Goal: Task Accomplishment & Management: Use online tool/utility

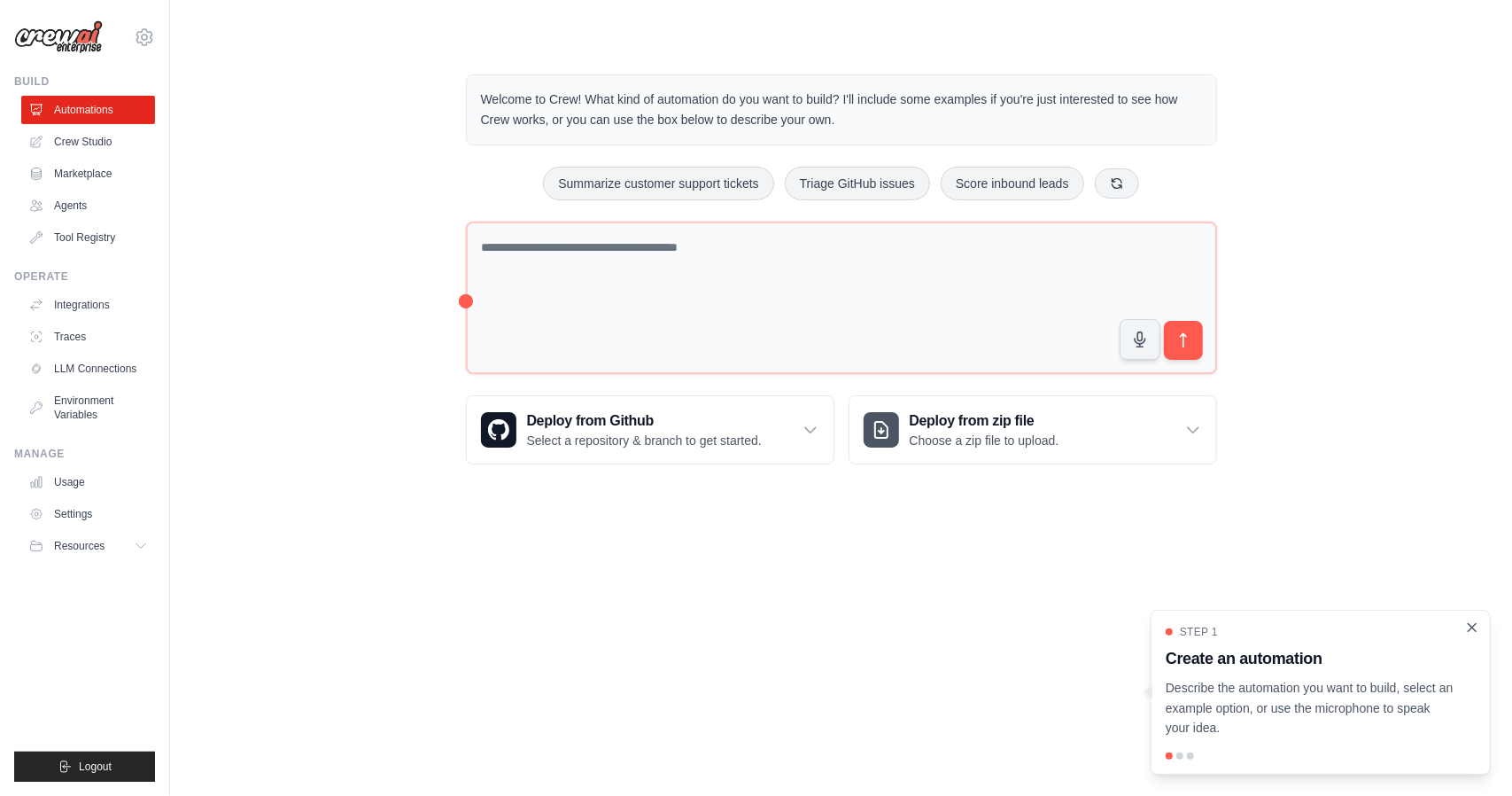
click at [1472, 630] on icon "Close walkthrough" at bounding box center [1471, 627] width 15 height 15
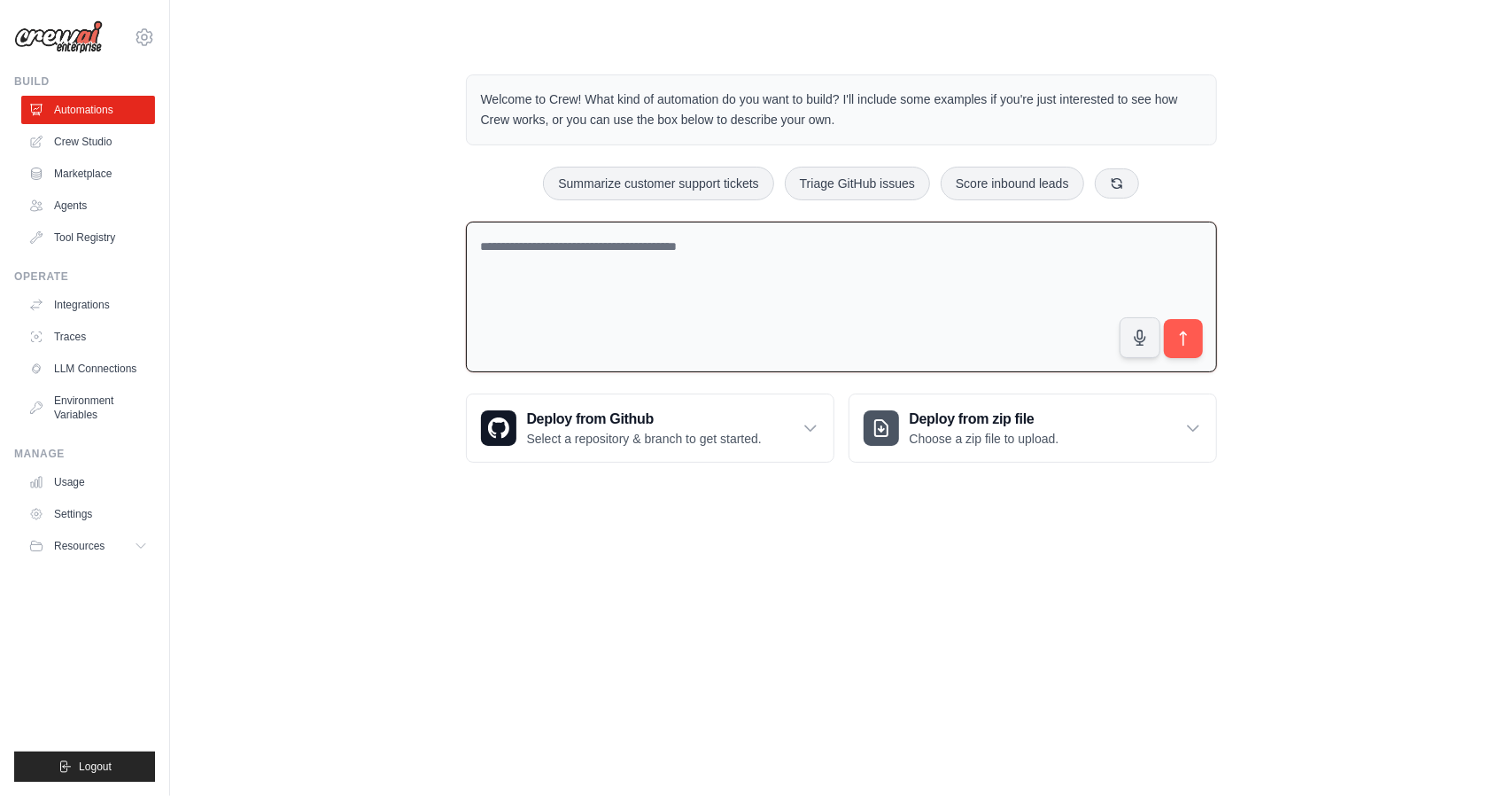
click at [826, 297] on textarea at bounding box center [841, 297] width 751 height 152
click at [85, 762] on span "Logout" at bounding box center [96, 766] width 33 height 15
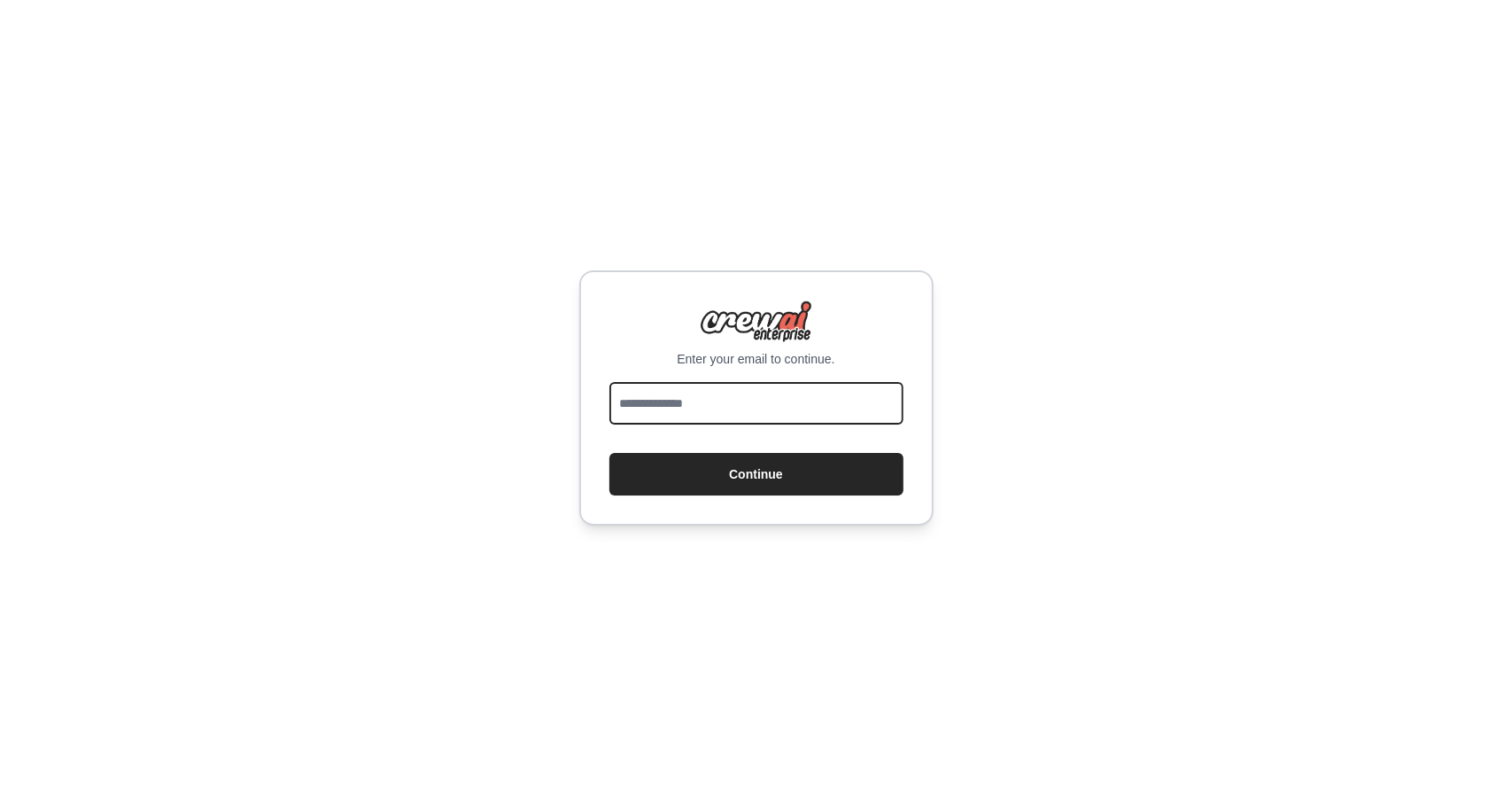
click at [723, 398] on input "email" at bounding box center [756, 403] width 294 height 43
type input "**********"
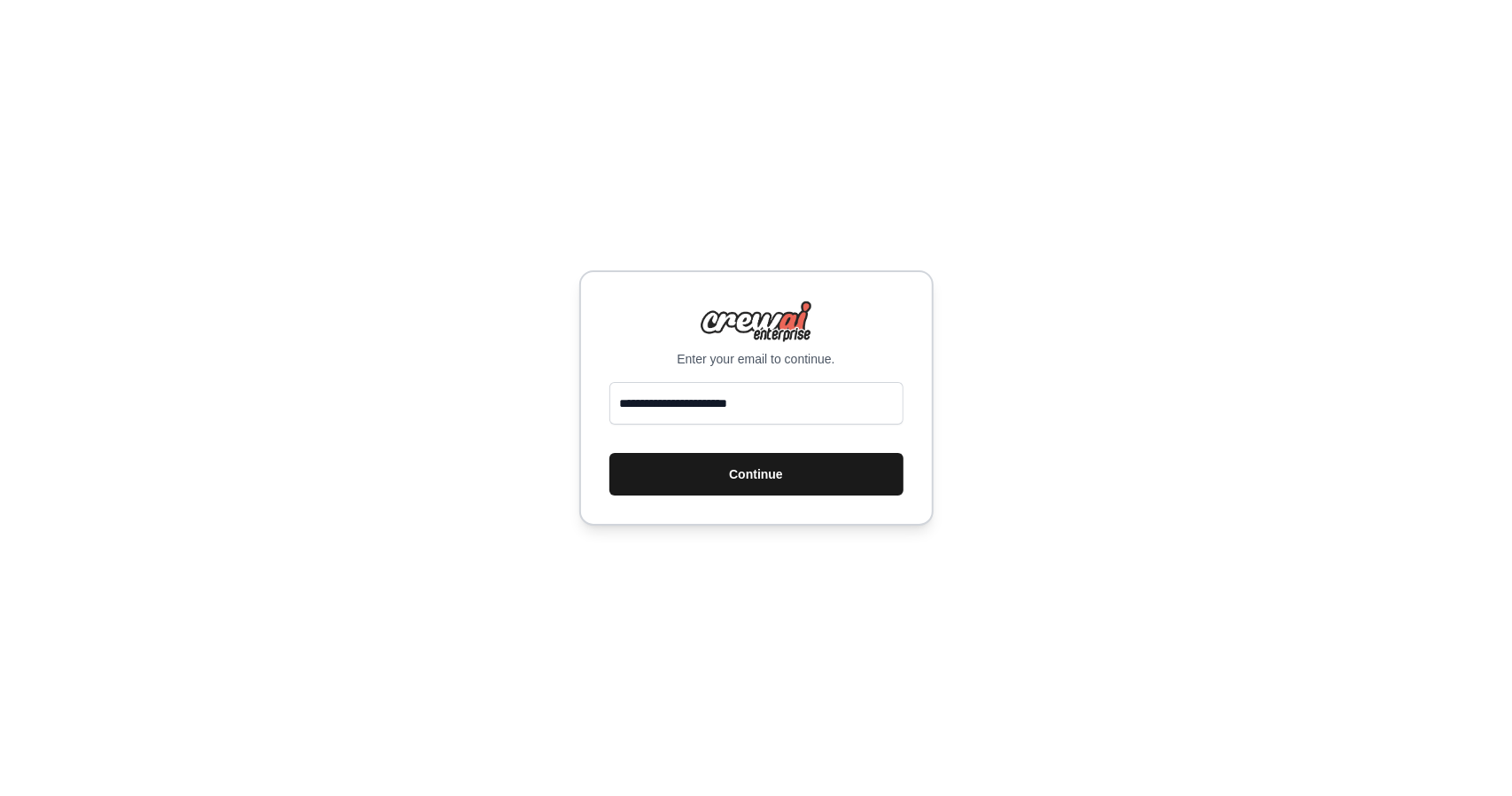
click at [735, 482] on button "Continue" at bounding box center [756, 474] width 294 height 43
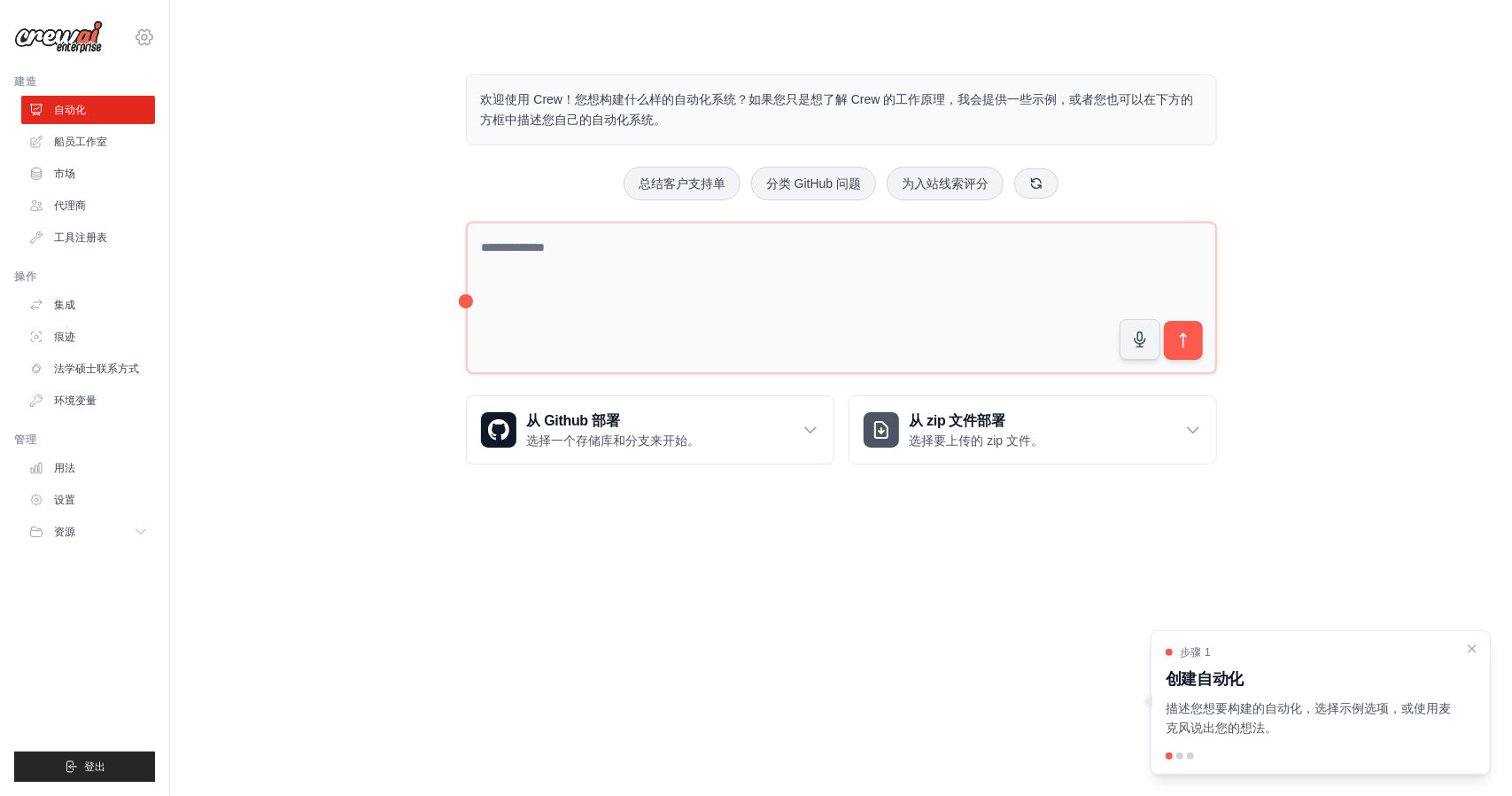
click at [149, 37] on icon at bounding box center [144, 37] width 21 height 21
click at [132, 118] on link "设置" at bounding box center [144, 119] width 156 height 32
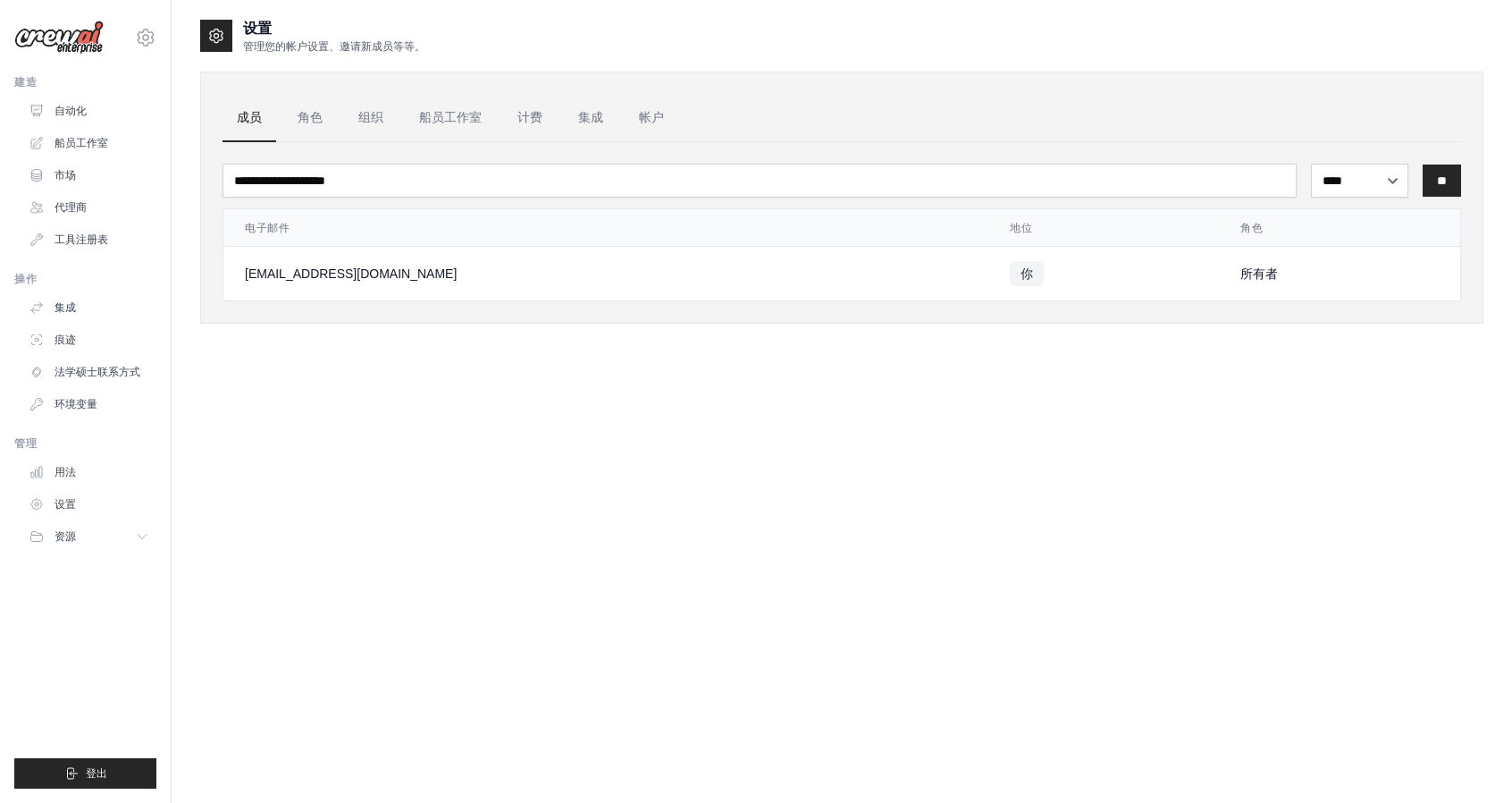
drag, startPoint x: 365, startPoint y: 416, endPoint x: 273, endPoint y: 506, distance: 128.7
click at [273, 506] on div "设置 管理您的帐户设置、邀请新成员等等。 成员 角色 组织 船员工作室 计费 集成 帐户 **** ** *** ** 电子邮件 地位" at bounding box center [842, 419] width 1284 height 803
click at [66, 508] on font "设置" at bounding box center [67, 503] width 21 height 13
click at [79, 542] on button "资源" at bounding box center [91, 536] width 135 height 28
click at [60, 42] on img at bounding box center [60, 37] width 90 height 34
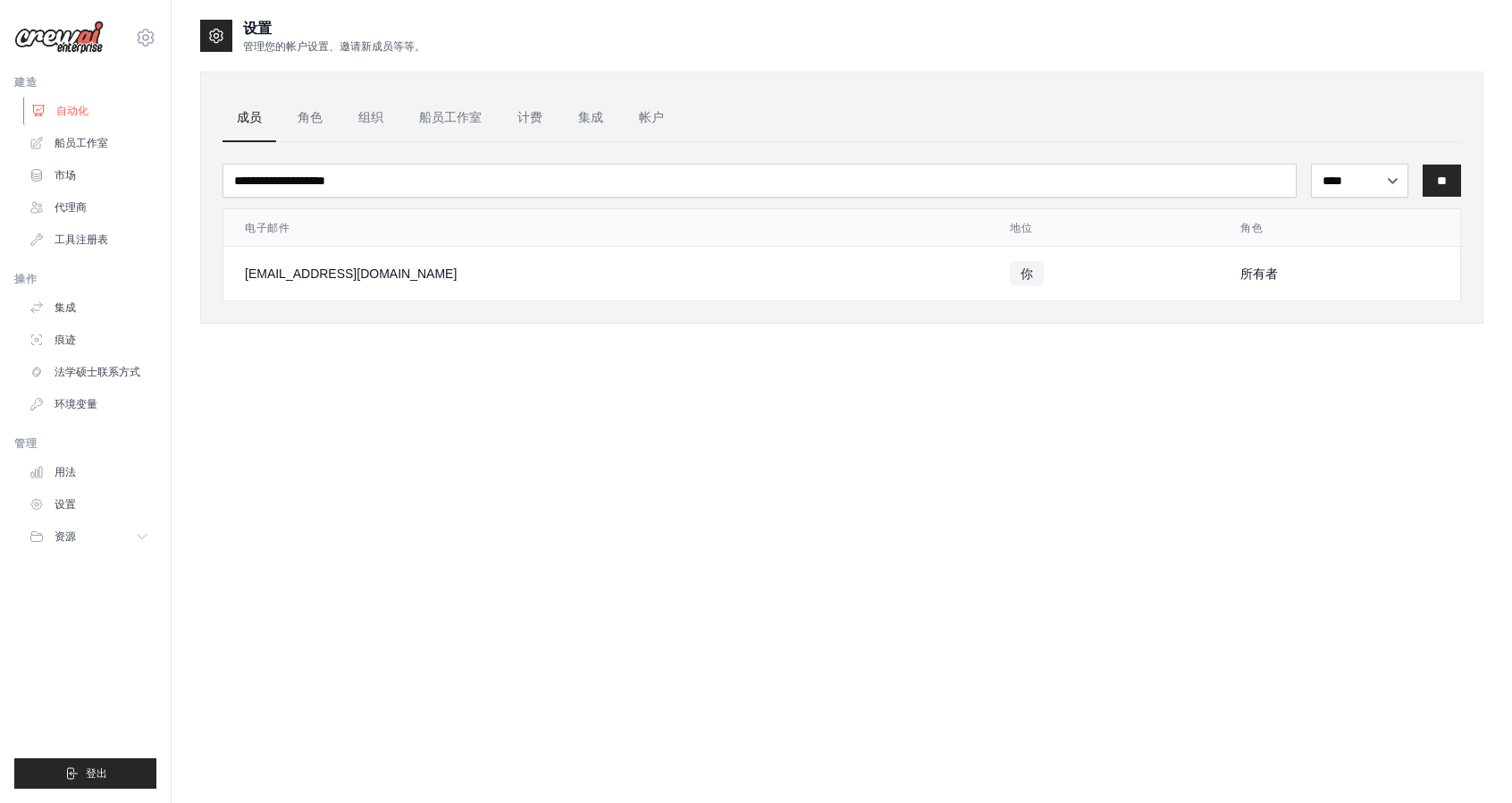
click at [80, 121] on link "自动化" at bounding box center [91, 110] width 135 height 28
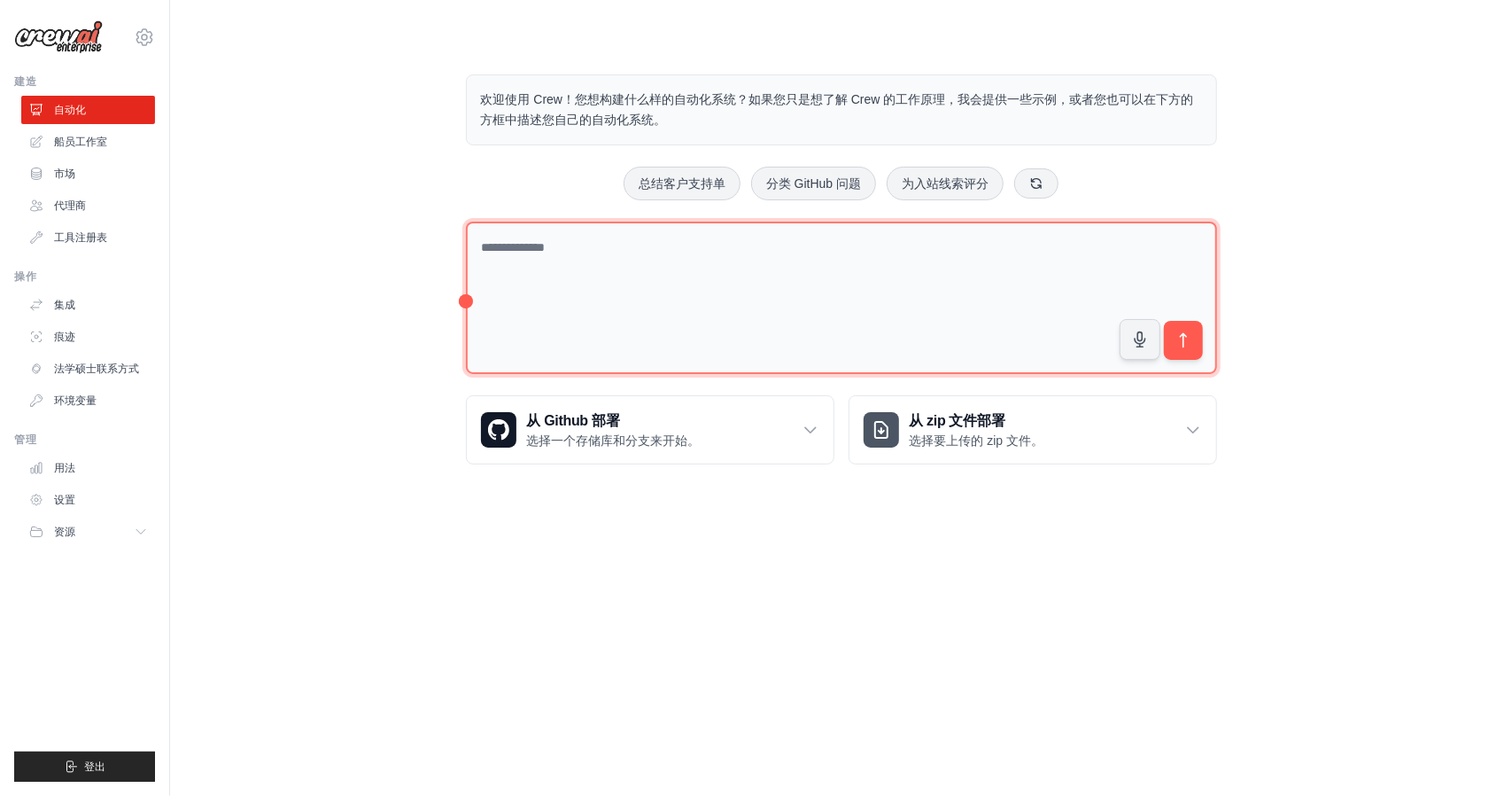
click at [628, 310] on textarea at bounding box center [841, 298] width 751 height 153
click at [507, 248] on textarea at bounding box center [841, 298] width 751 height 153
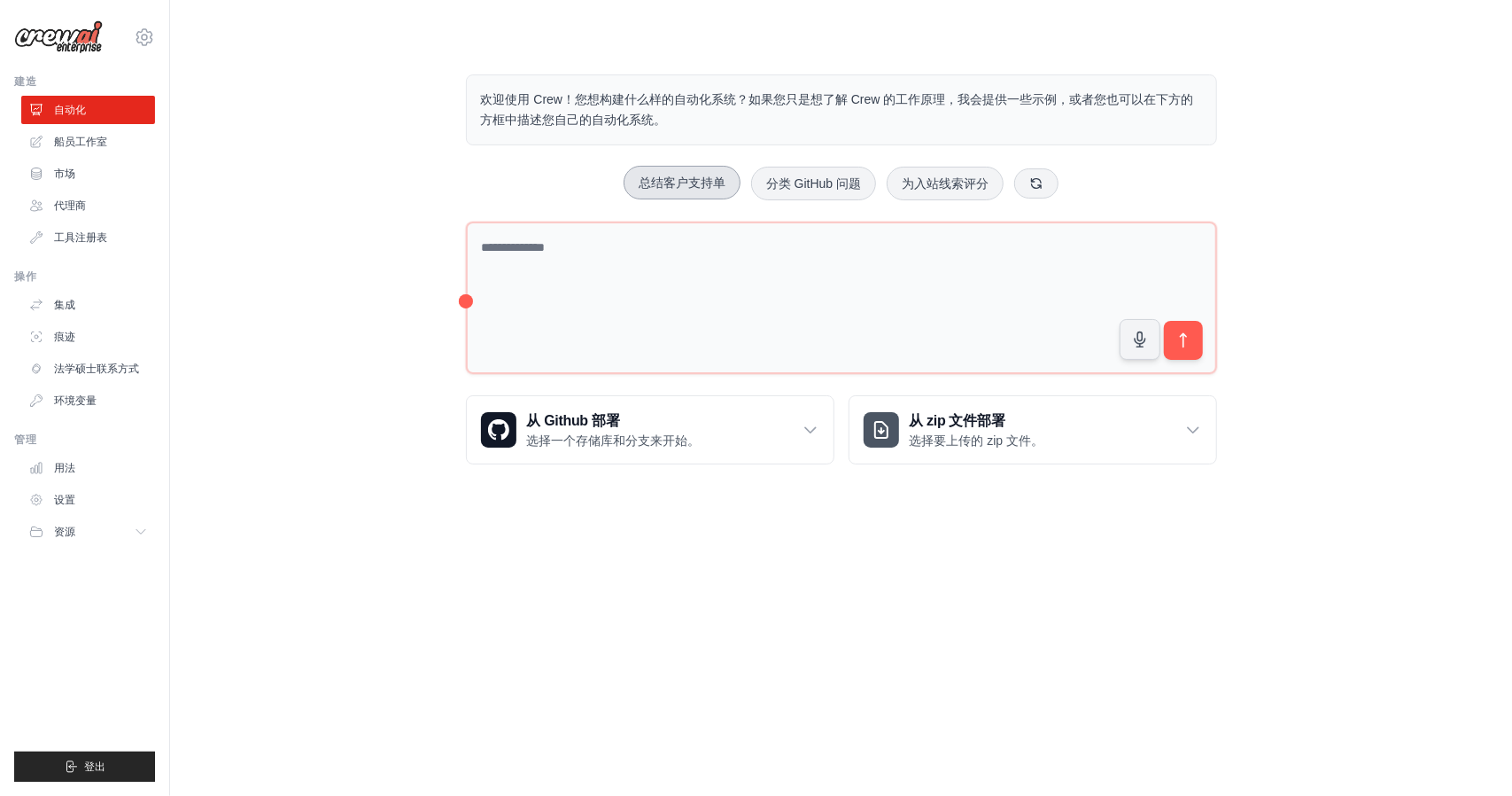
click at [677, 189] on font "总结客户支持单" at bounding box center [683, 182] width 87 height 15
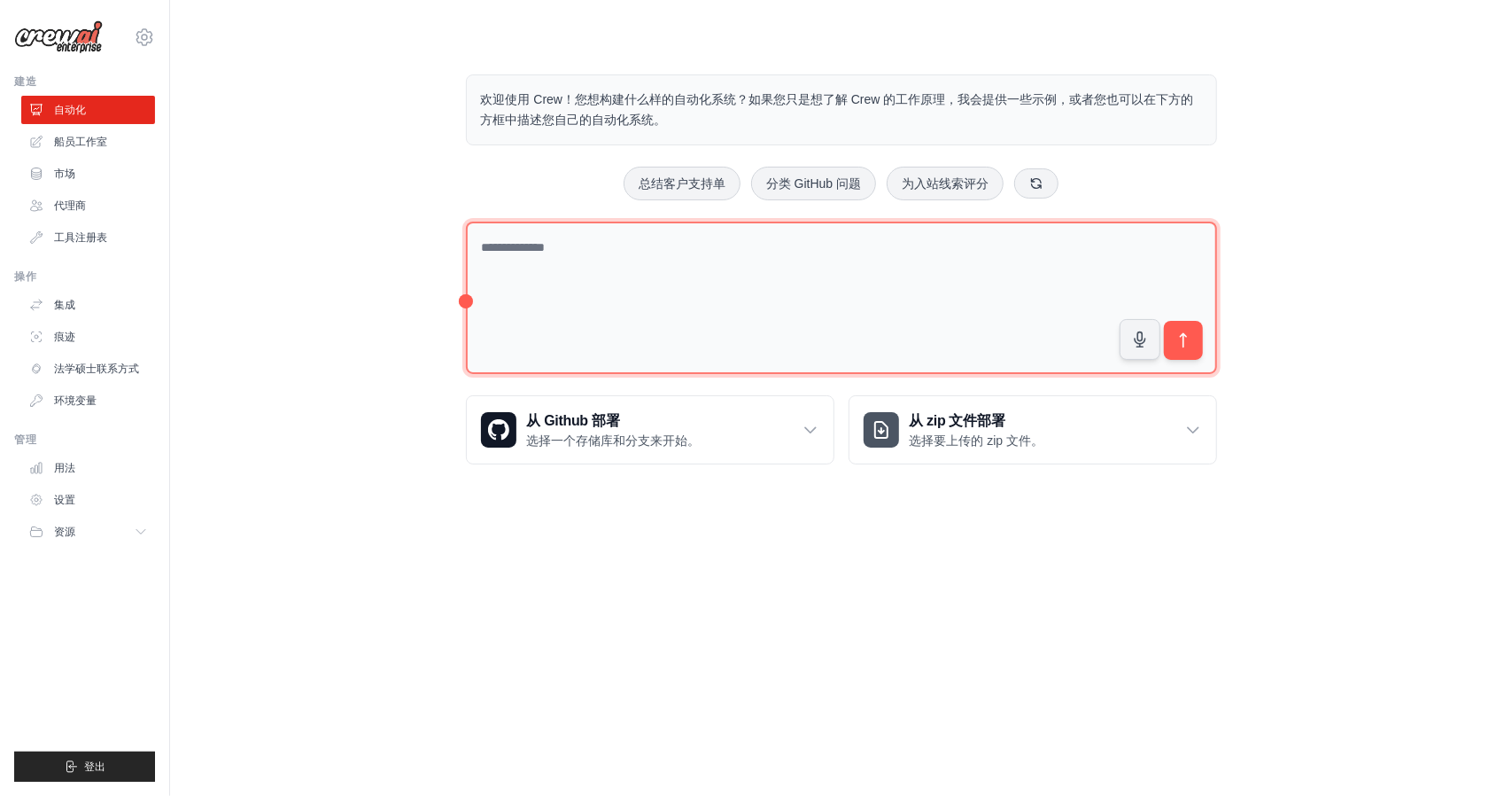
drag, startPoint x: 854, startPoint y: 290, endPoint x: 496, endPoint y: 237, distance: 361.9
click at [496, 237] on textarea at bounding box center [841, 298] width 751 height 153
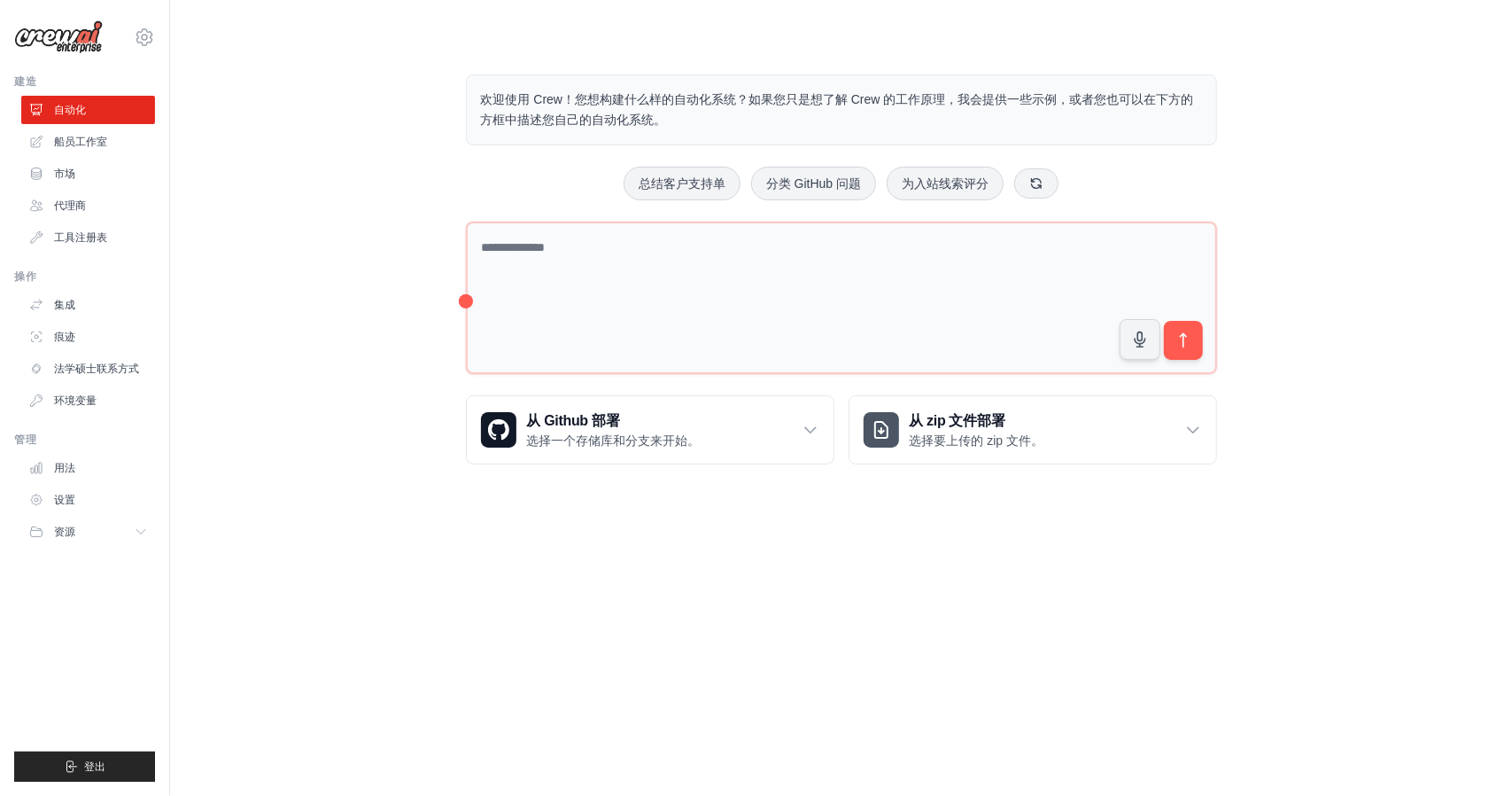
drag, startPoint x: 870, startPoint y: 311, endPoint x: 732, endPoint y: 571, distance: 294.4
click at [732, 580] on body "wclliufangaini@gmail.com 设置 建造 自动化 船员工作室" at bounding box center [756, 398] width 1512 height 796
click at [95, 201] on link "代理商" at bounding box center [90, 205] width 133 height 28
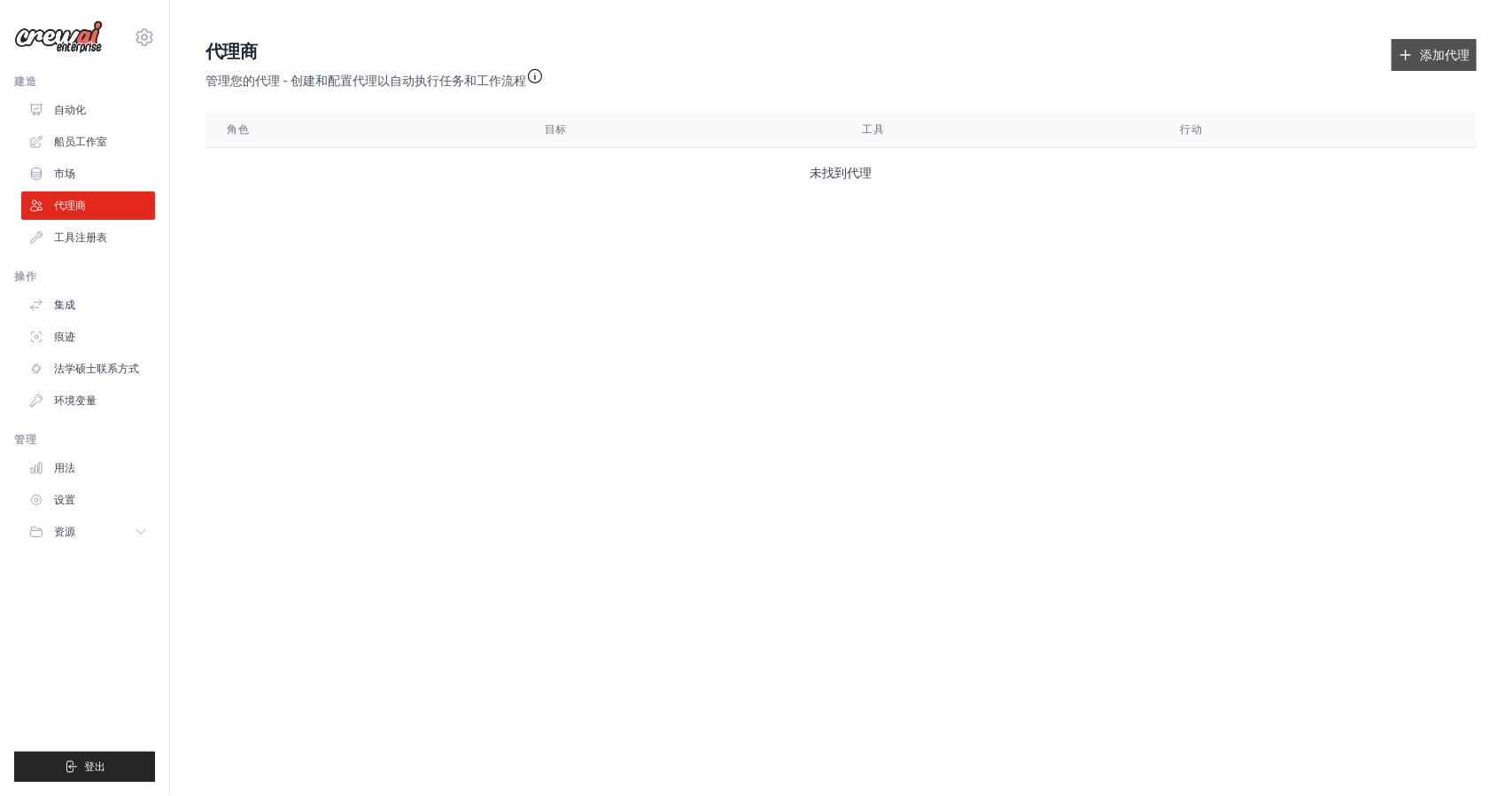
click at [1432, 62] on font "添加代理" at bounding box center [1444, 54] width 49 height 15
click at [79, 122] on link "自动化" at bounding box center [90, 109] width 133 height 28
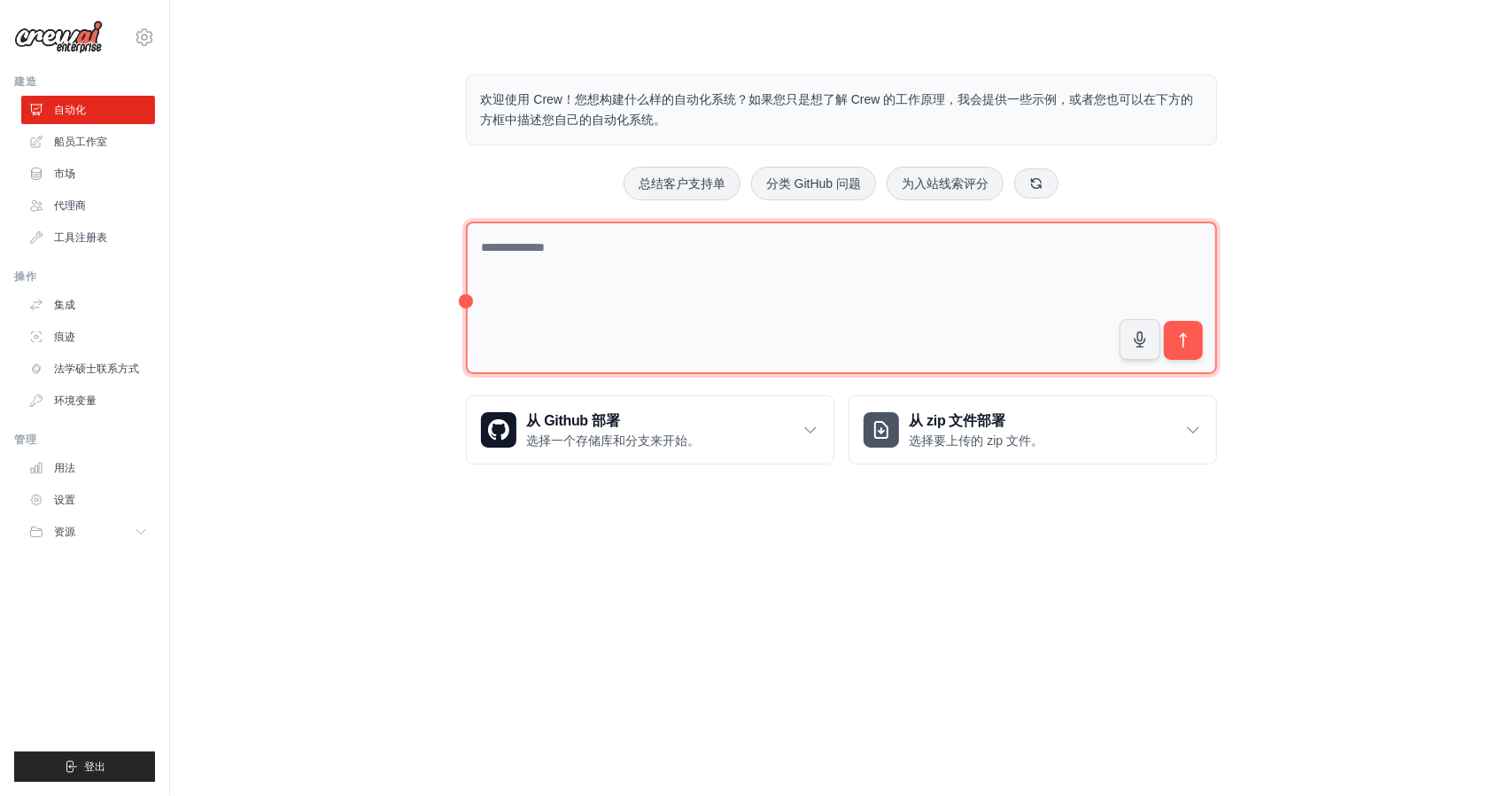
drag, startPoint x: 598, startPoint y: 263, endPoint x: 609, endPoint y: 248, distance: 18.6
click at [598, 263] on textarea at bounding box center [841, 298] width 751 height 153
click at [683, 301] on textarea at bounding box center [841, 298] width 751 height 153
click at [746, 302] on textarea at bounding box center [841, 298] width 751 height 153
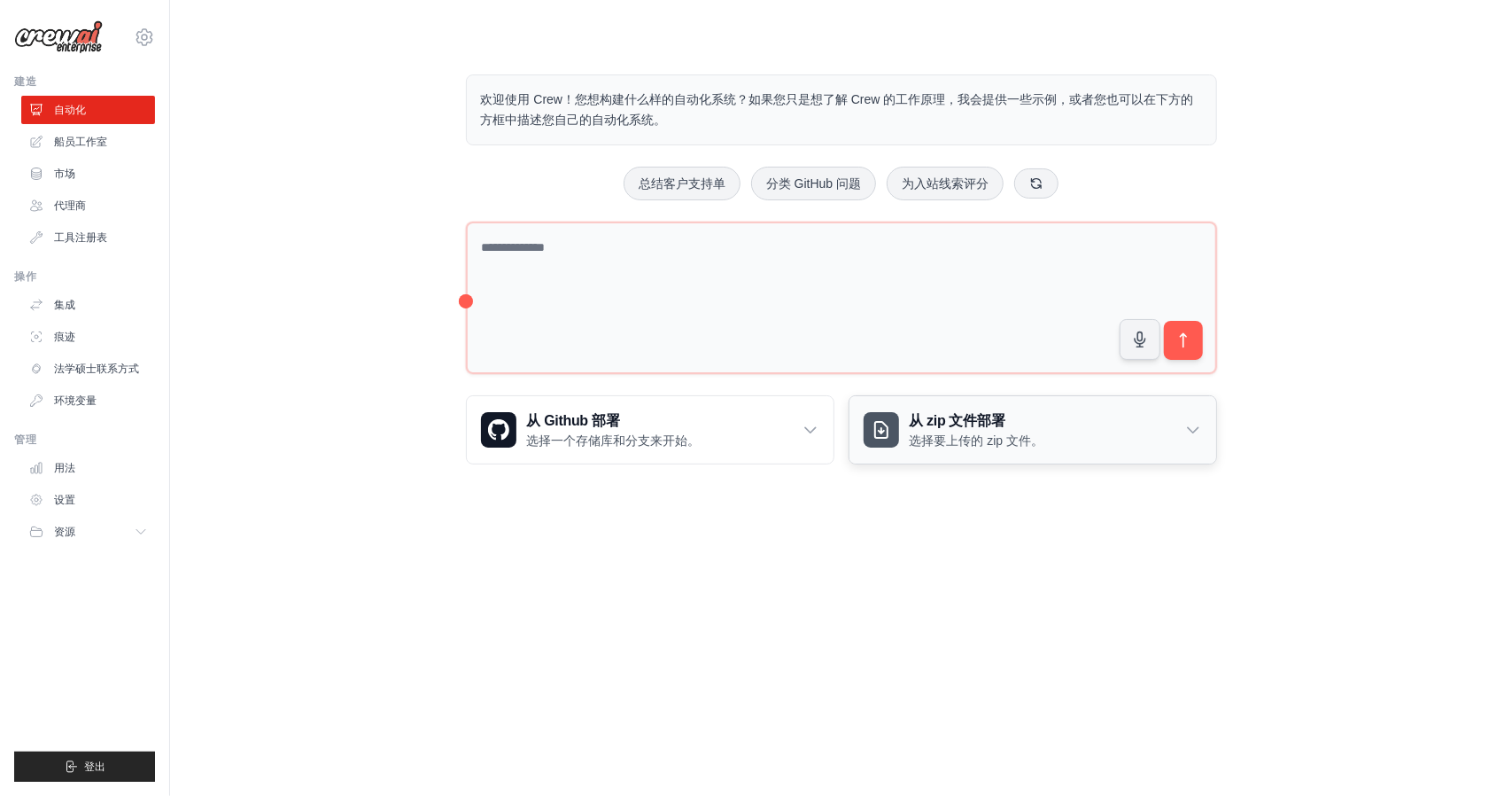
click at [1169, 431] on div "从 zip 文件部署 选择要上传的 zip 文件。" at bounding box center [1032, 430] width 366 height 68
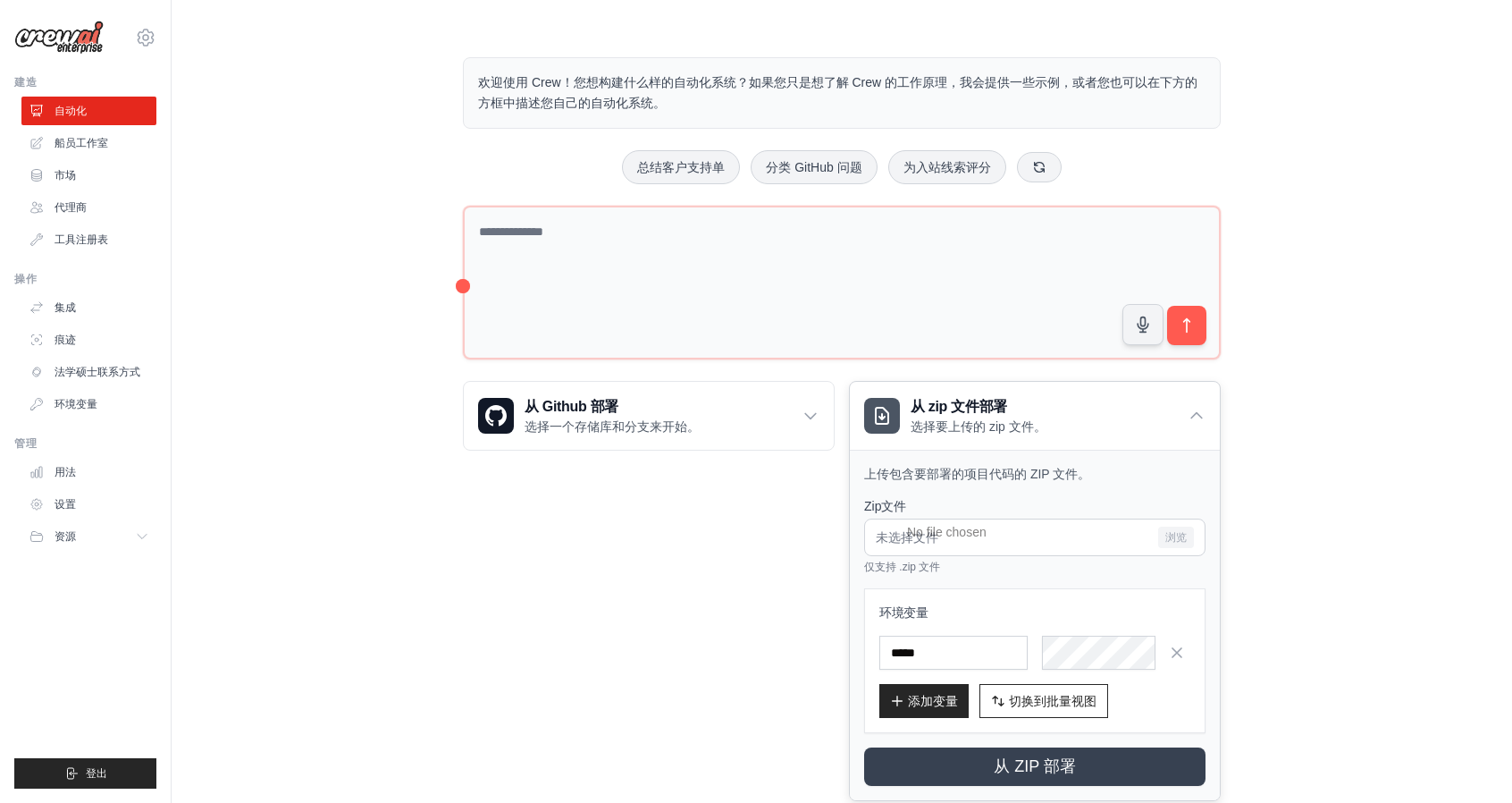
scroll to position [57, 0]
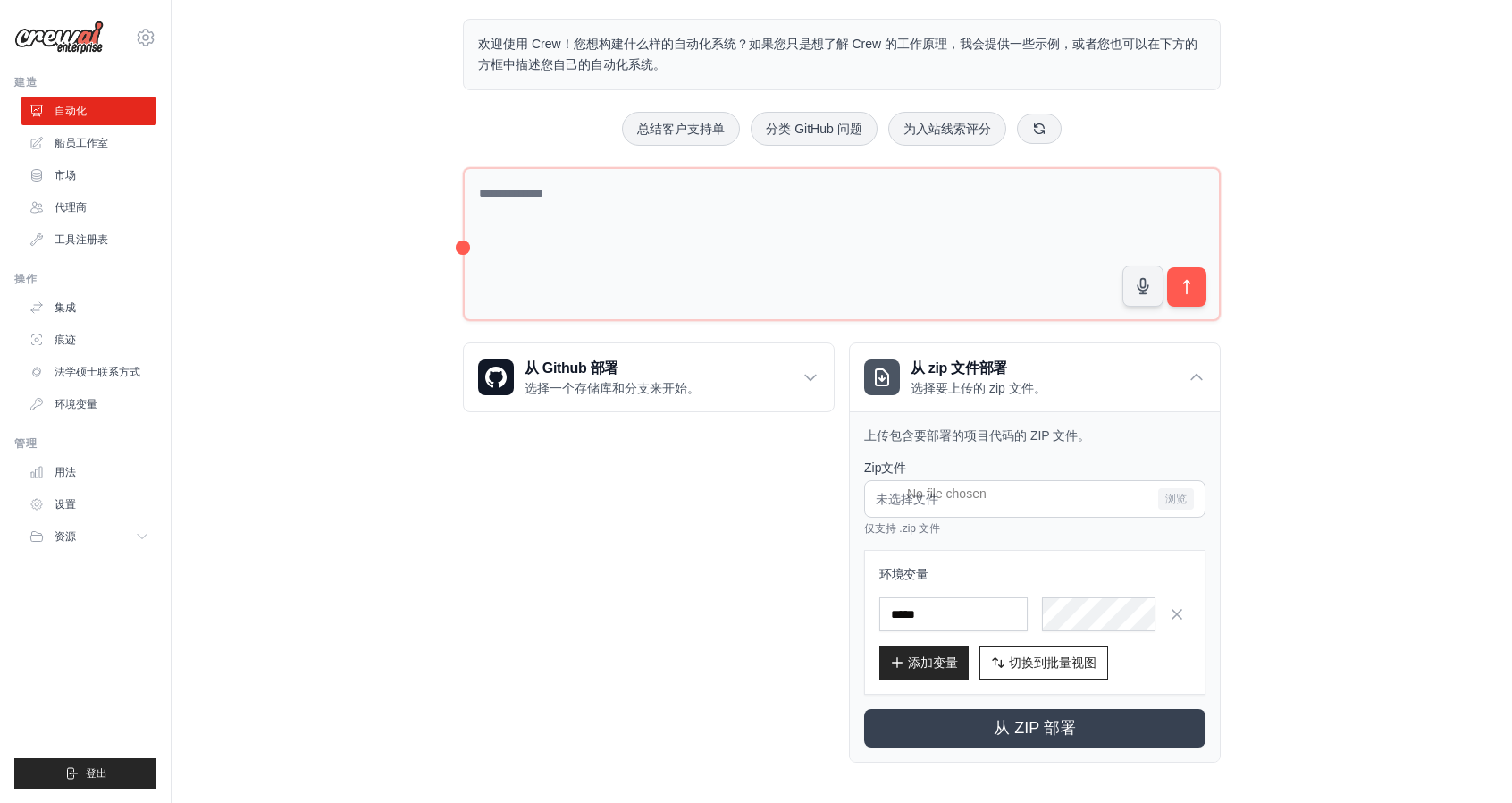
drag, startPoint x: 731, startPoint y: 562, endPoint x: 726, endPoint y: 401, distance: 161.1
click at [731, 561] on div "从 Github 部署 选择一个存储库和分支来开始。 连接 GitHub 连接您的 GitHub 帐户以从存储库进行部署。 配置 GitHub" at bounding box center [649, 552] width 372 height 421
click at [811, 374] on icon at bounding box center [811, 377] width 18 height 18
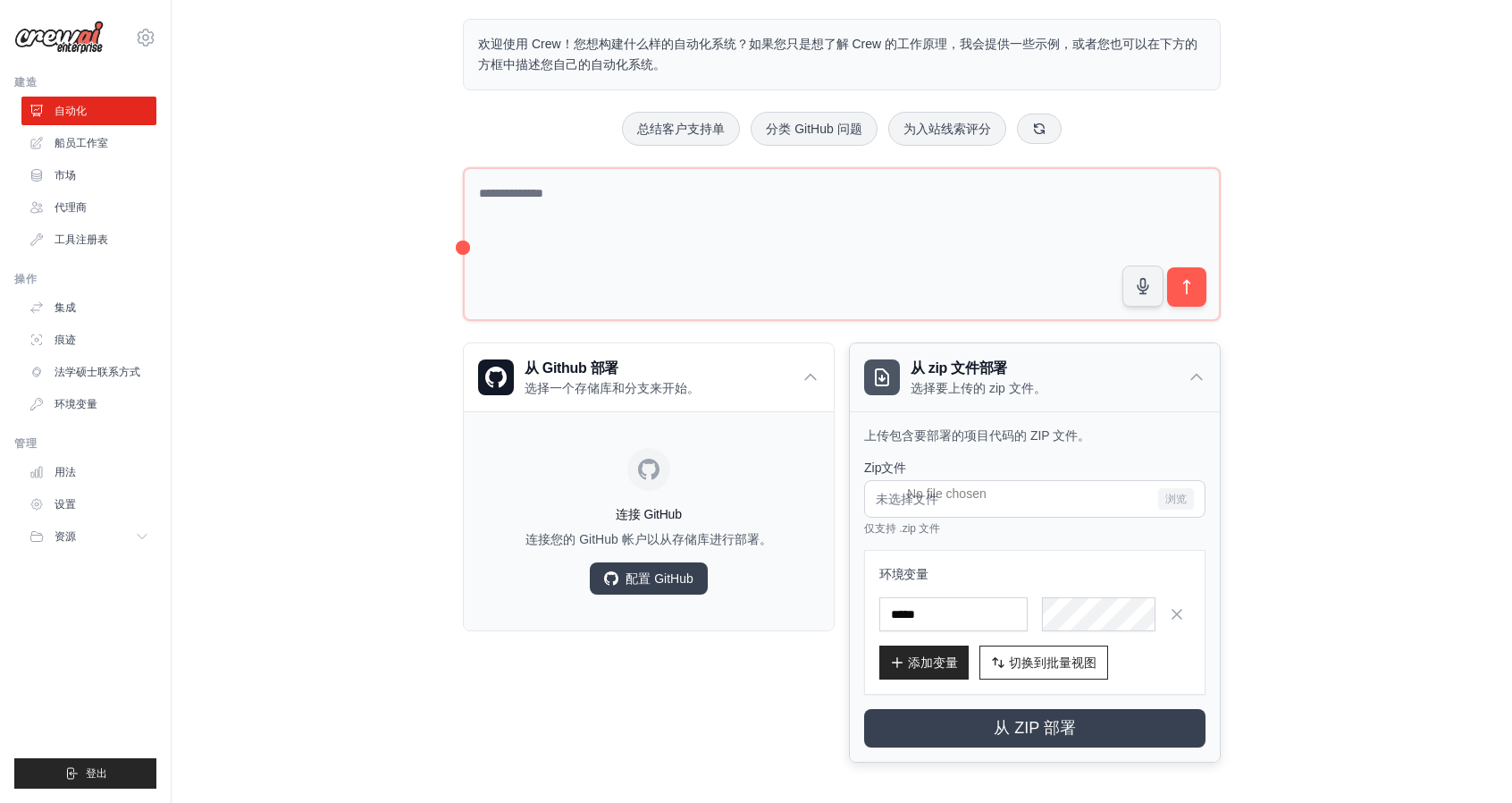
click at [1205, 372] on icon at bounding box center [1197, 377] width 18 height 18
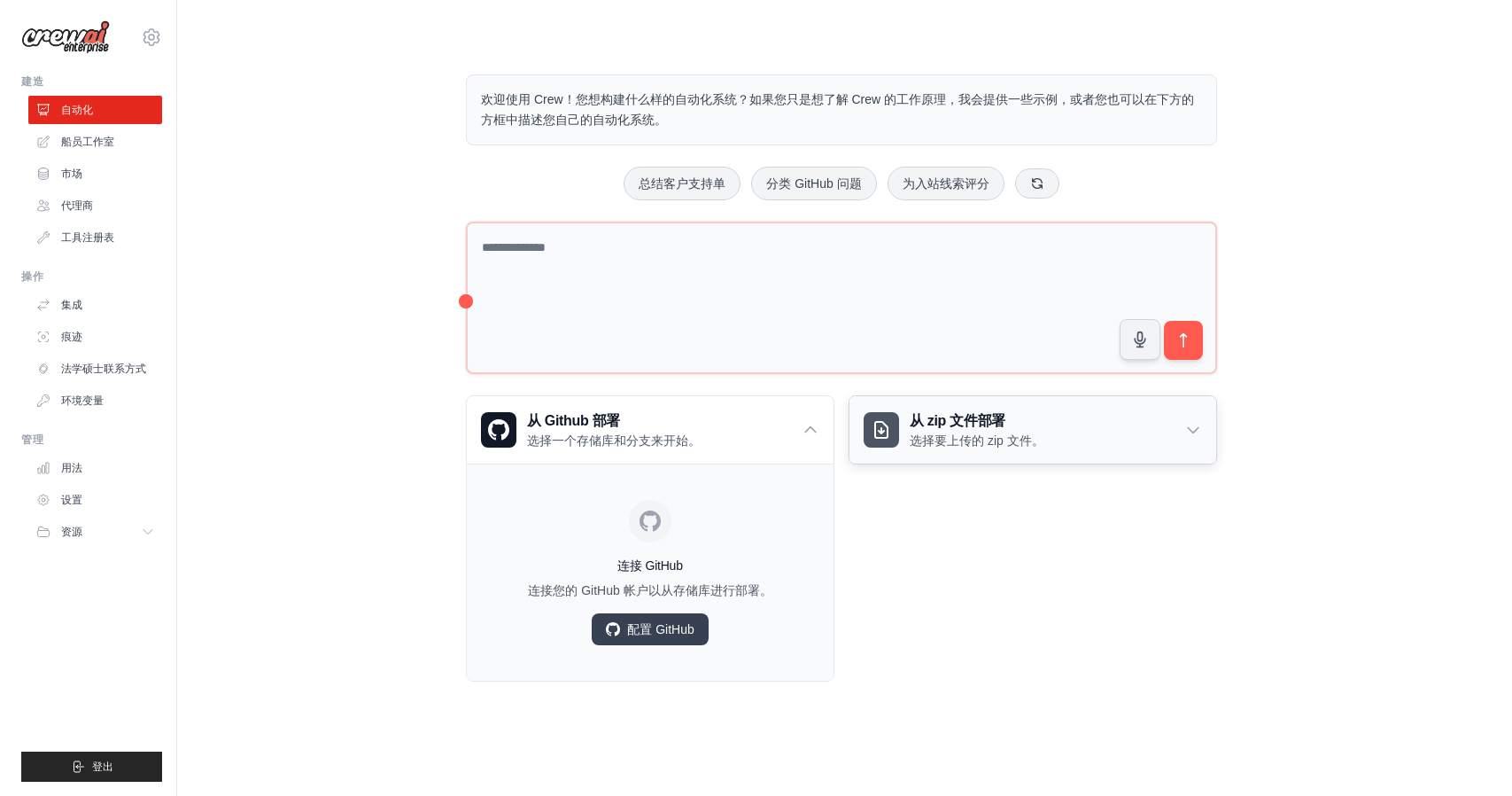
scroll to position [0, 0]
click at [653, 623] on font "配置 GitHub" at bounding box center [660, 629] width 67 height 15
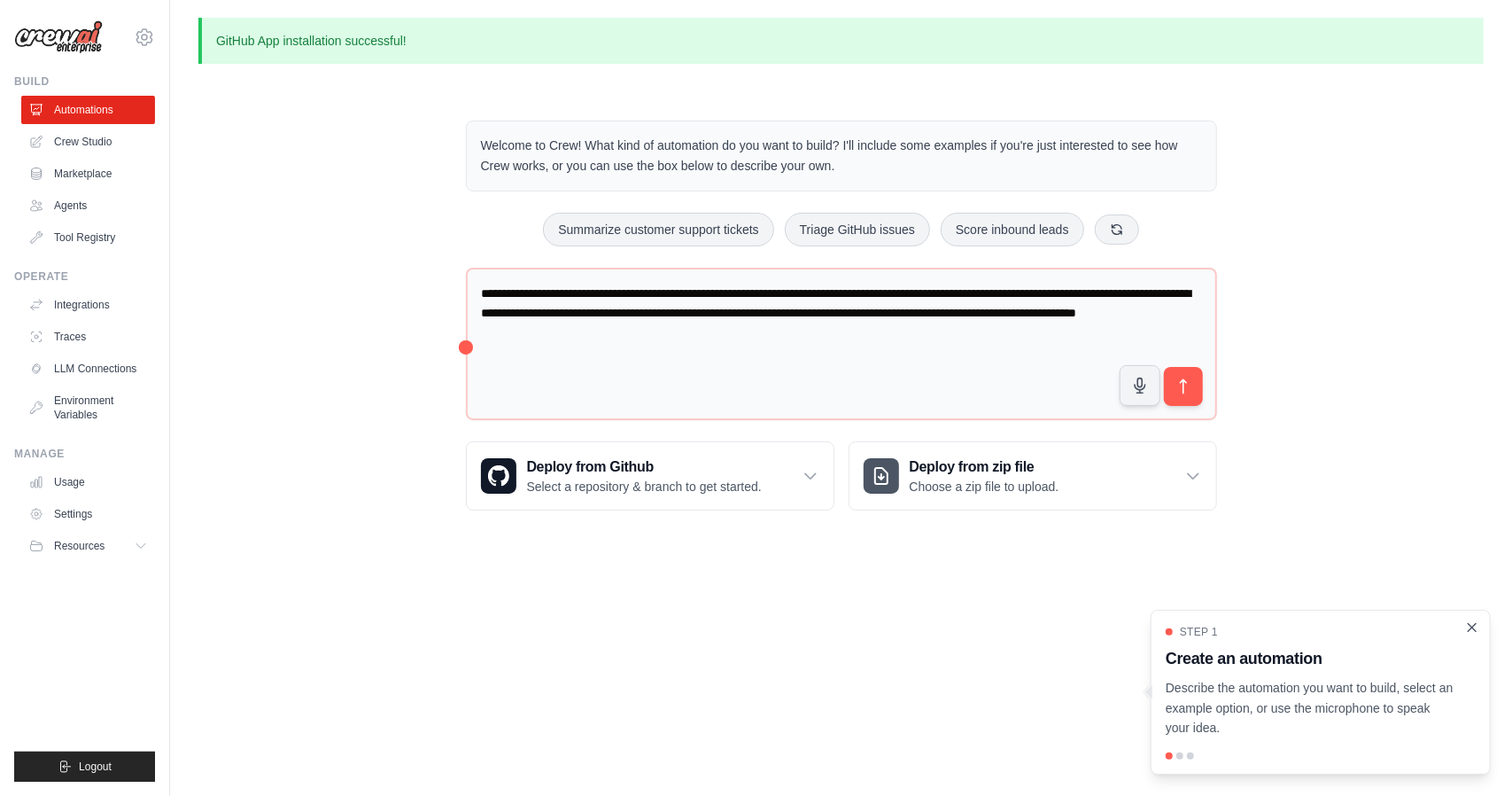
click at [1333, 564] on icon "Close walkthrough" at bounding box center [1471, 627] width 15 height 15
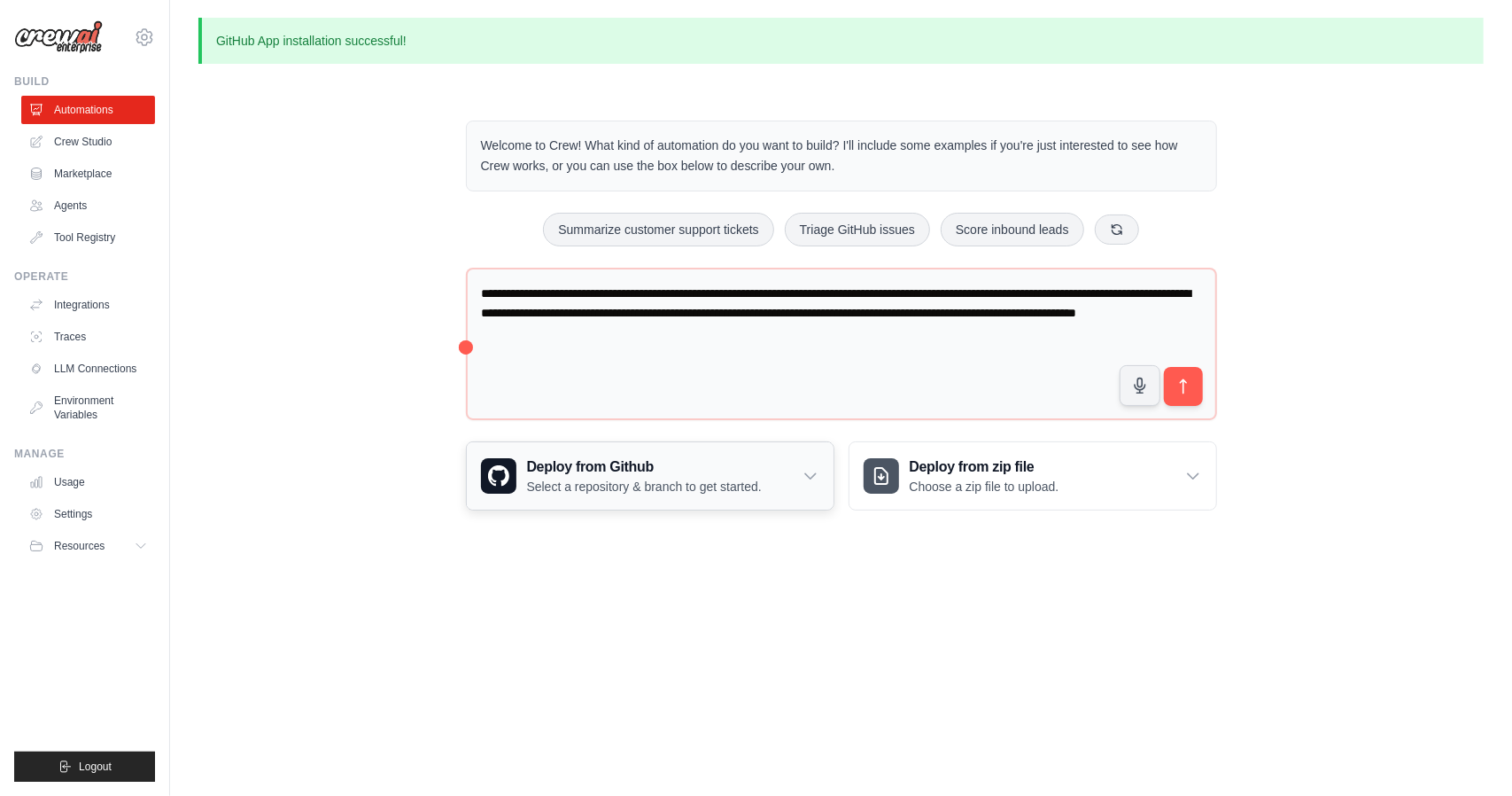
click at [816, 473] on icon at bounding box center [810, 476] width 17 height 17
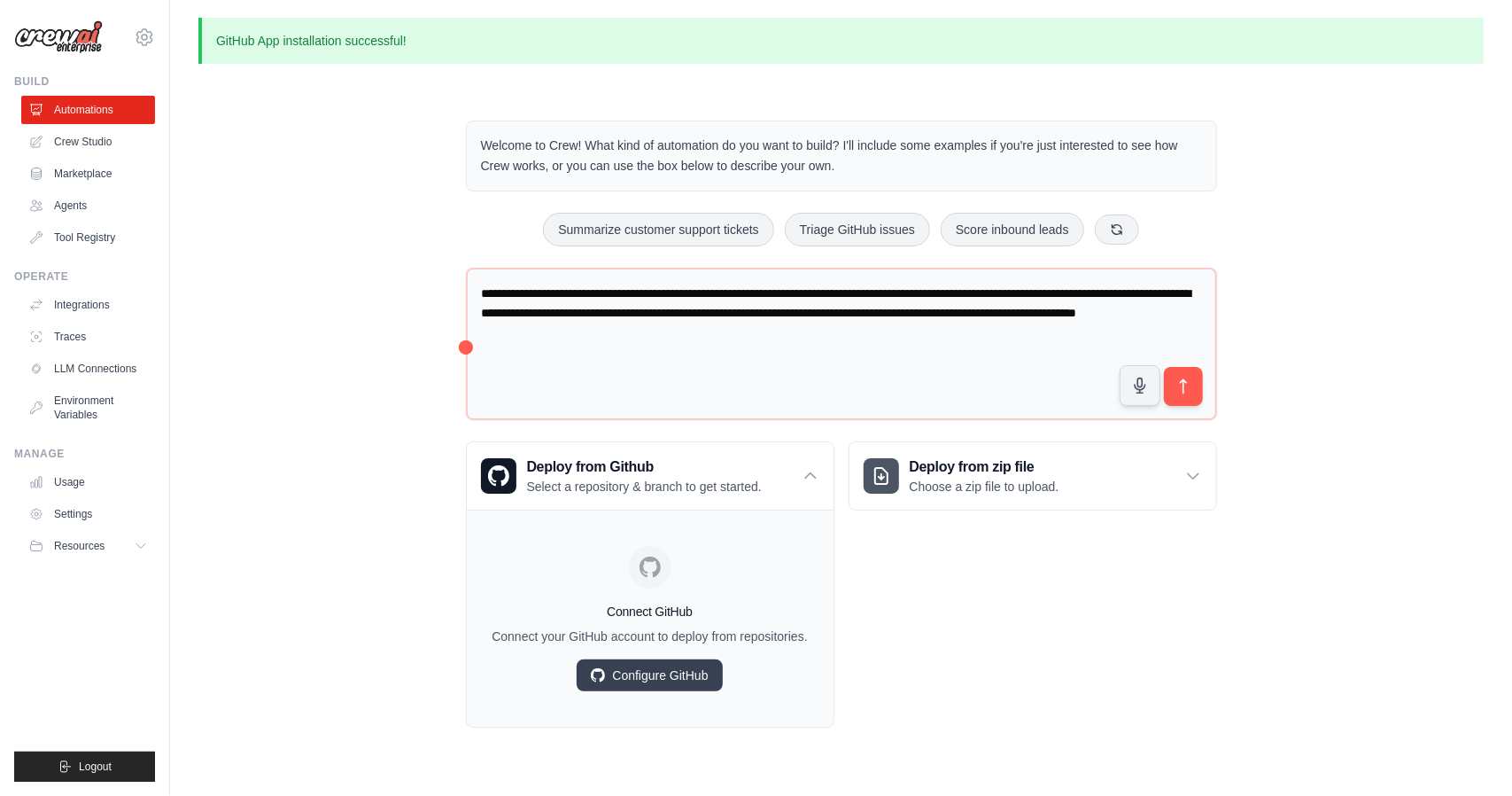
click at [956, 564] on div "Deploy from zip file Choose a zip file to upload. Upload a ZIP file containing …" at bounding box center [1032, 584] width 368 height 286
click at [301, 55] on p "GitHub App installation successful!" at bounding box center [840, 41] width 1285 height 46
drag, startPoint x: 829, startPoint y: 72, endPoint x: 819, endPoint y: 67, distance: 11.2
click at [829, 72] on div "GitHub App installation successful! Welcome to Crew! What kind of automation do…" at bounding box center [841, 386] width 1342 height 738
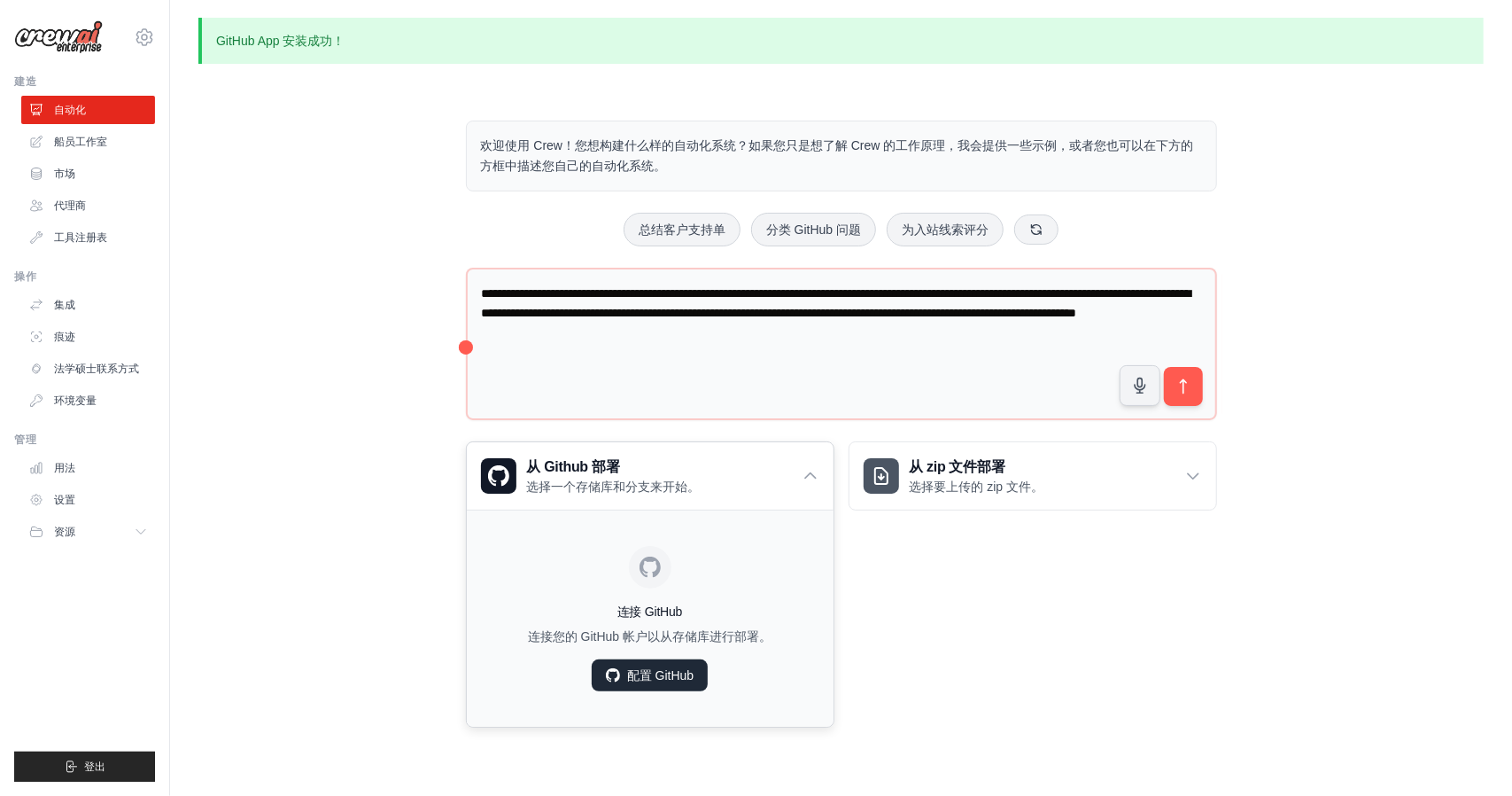
drag, startPoint x: 675, startPoint y: 670, endPoint x: 696, endPoint y: 668, distance: 21.1
click at [675, 564] on font "配置 GitHub" at bounding box center [660, 675] width 67 height 15
